Goal: Task Accomplishment & Management: Use online tool/utility

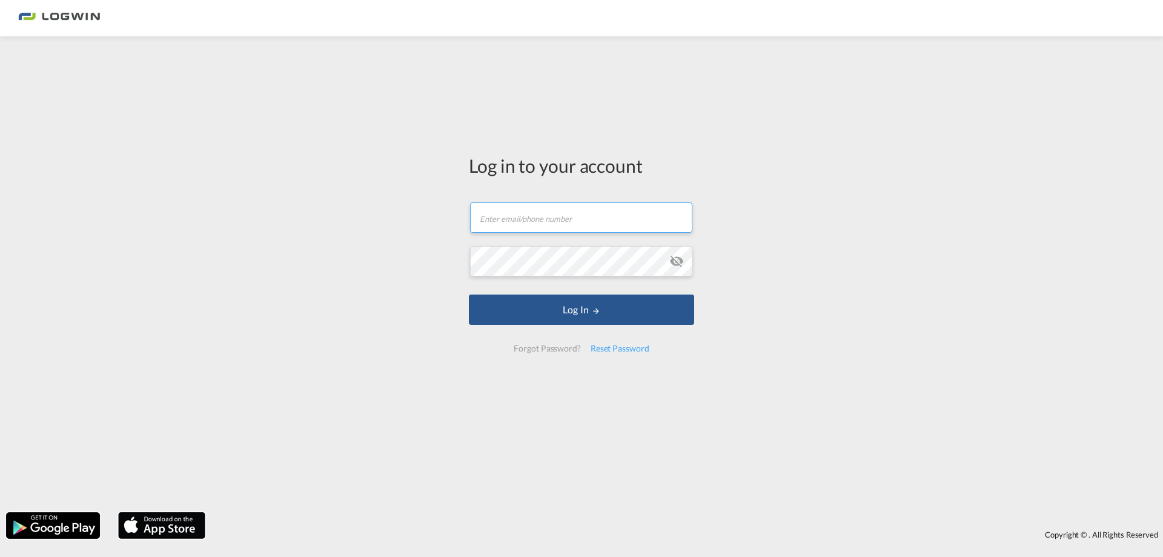
click at [495, 216] on input "text" at bounding box center [581, 217] width 222 height 30
paste input "[PERSON_NAME][EMAIL_ADDRESS][DOMAIN_NAME]"
type input "[PERSON_NAME][EMAIL_ADDRESS][DOMAIN_NAME]"
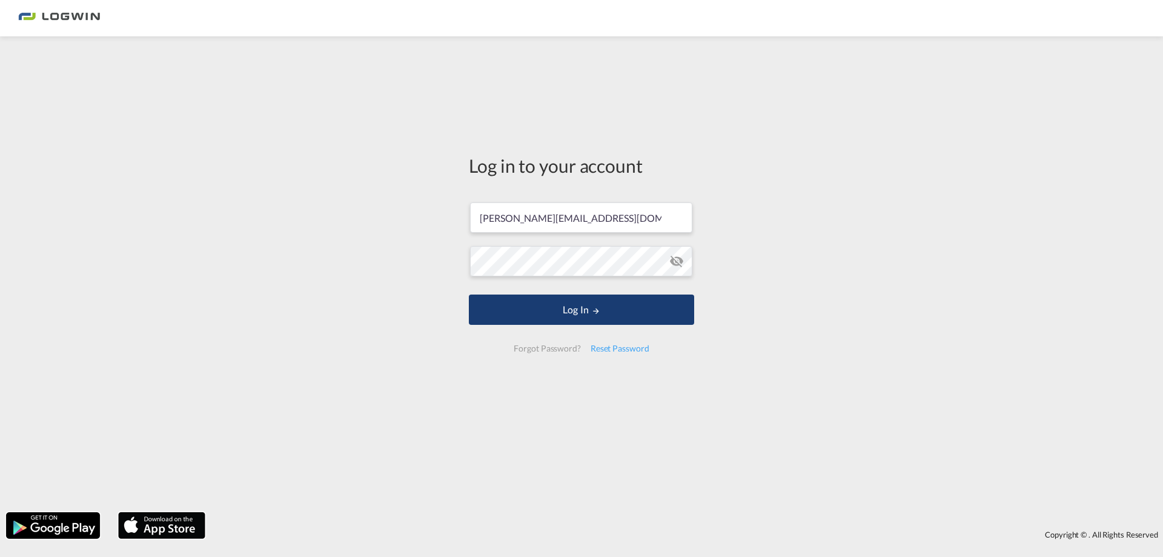
click at [573, 310] on button "Log In" at bounding box center [581, 309] width 225 height 30
